Goal: Information Seeking & Learning: Learn about a topic

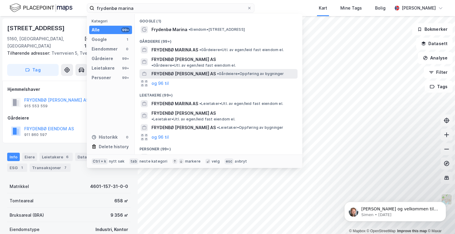
type input "frydenbø marina"
click at [188, 70] on span "FRYDENBØ [PERSON_NAME] AS" at bounding box center [183, 73] width 64 height 7
